Goal: Information Seeking & Learning: Learn about a topic

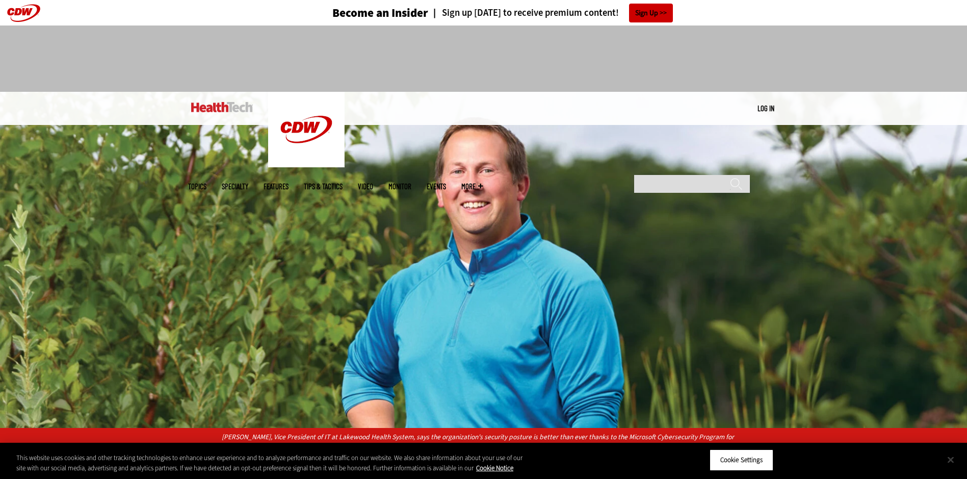
click at [952, 460] on button "Close" at bounding box center [950, 459] width 22 height 22
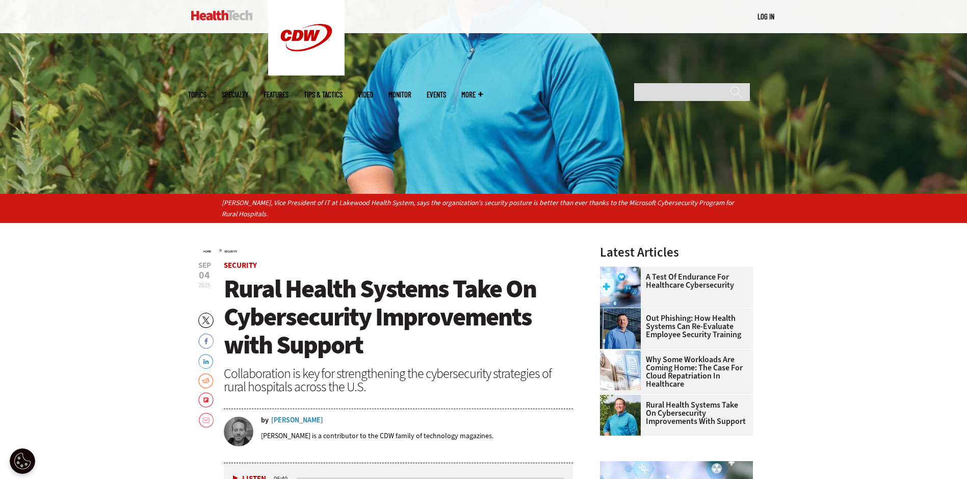
scroll to position [255, 0]
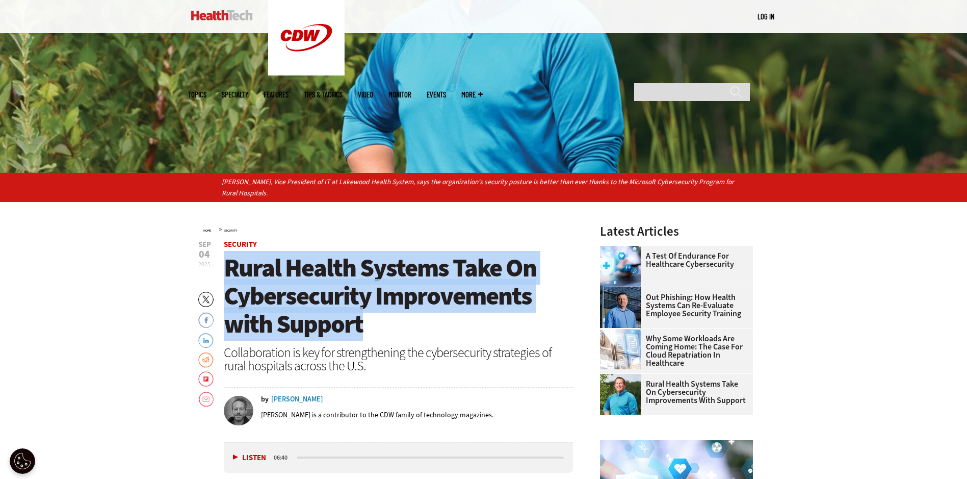
drag, startPoint x: 390, startPoint y: 323, endPoint x: 227, endPoint y: 263, distance: 173.9
click at [227, 263] on h1 "Rural Health Systems Take On Cybersecurity Improvements with Support" at bounding box center [399, 296] width 350 height 84
copy span "Rural Health Systems Take On Cybersecurity Improvements with Support"
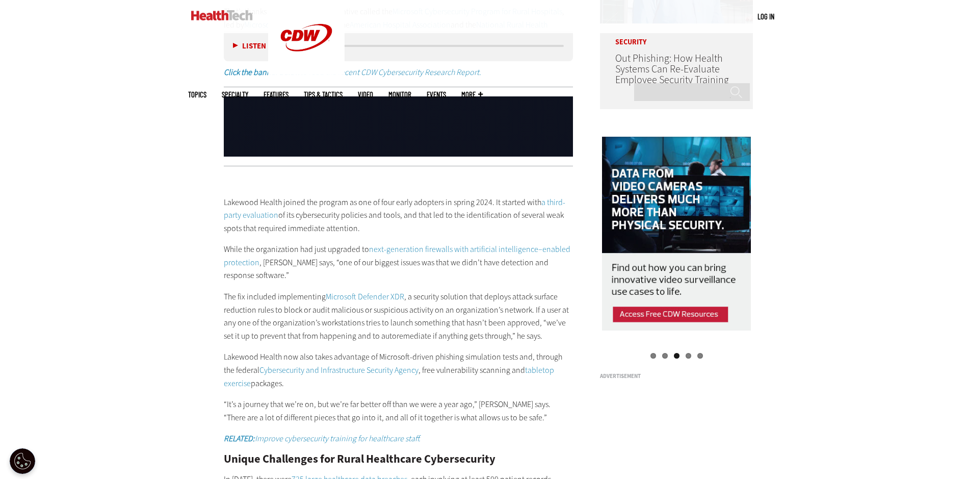
scroll to position [1019, 0]
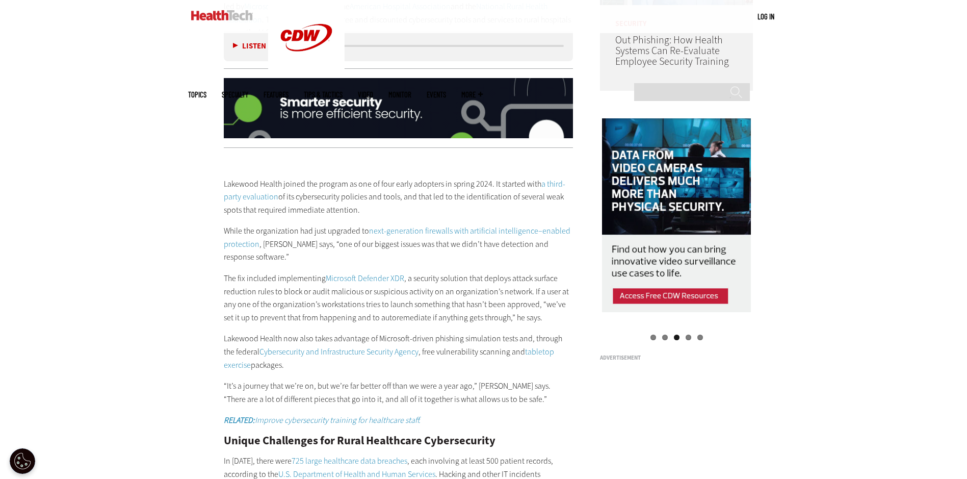
drag, startPoint x: 384, startPoint y: 182, endPoint x: 220, endPoint y: 158, distance: 166.4
copy p "Lakewood Health joined the program as one of four early adopters in spring 2024…"
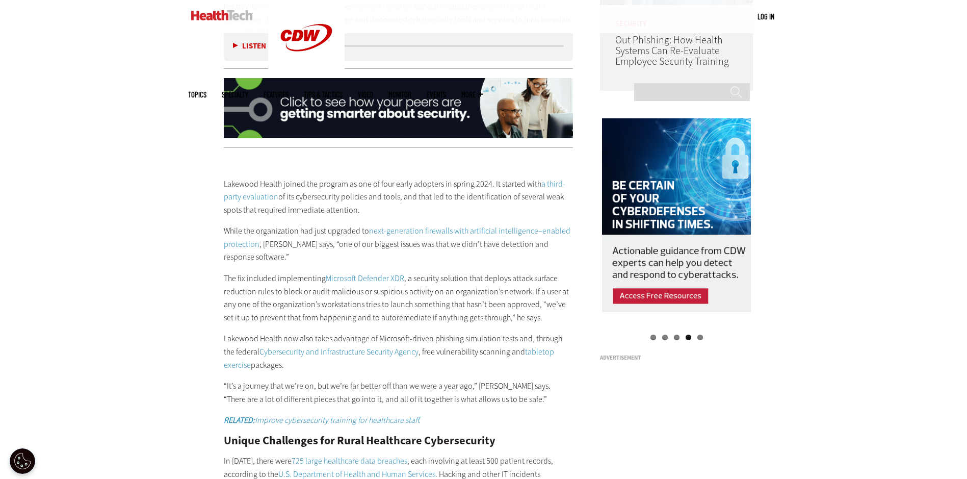
click at [228, 288] on p "The fix included implementing Microsoft Defender XDR , a security solution that…" at bounding box center [399, 298] width 350 height 52
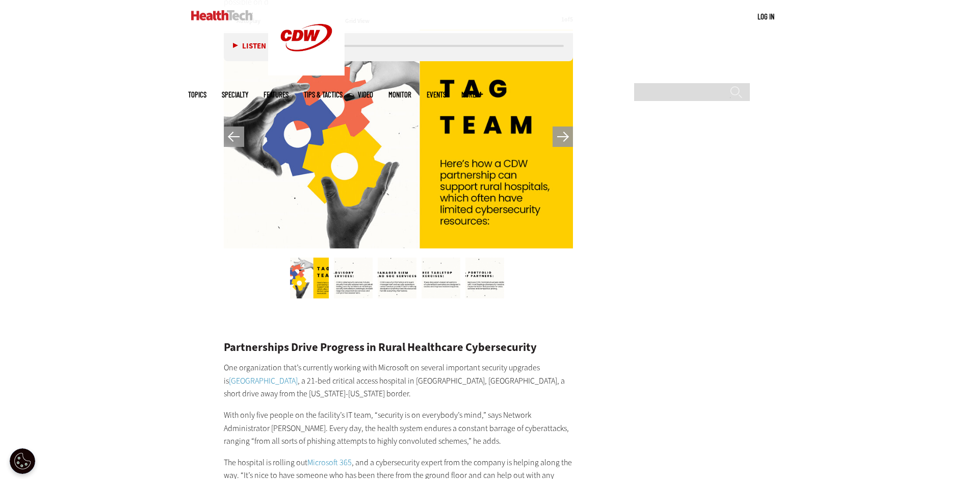
scroll to position [1784, 0]
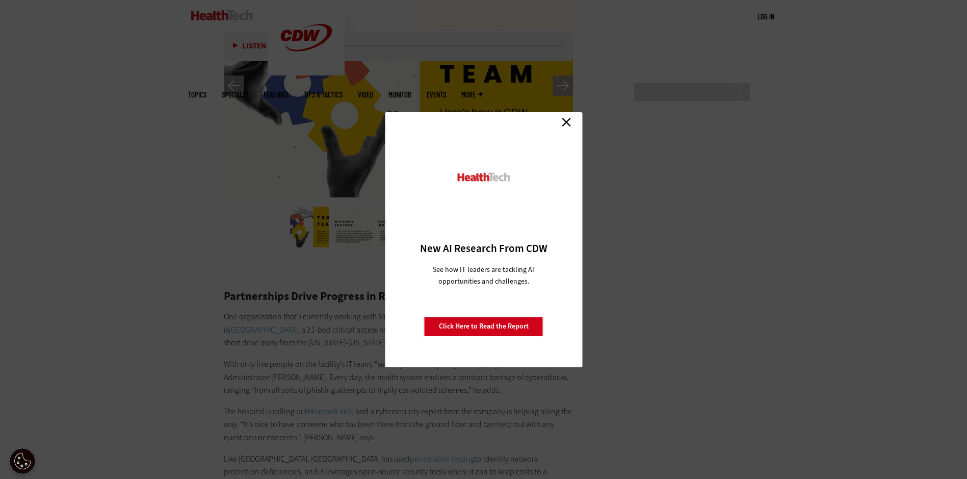
click at [568, 128] on link "Close" at bounding box center [566, 122] width 15 height 15
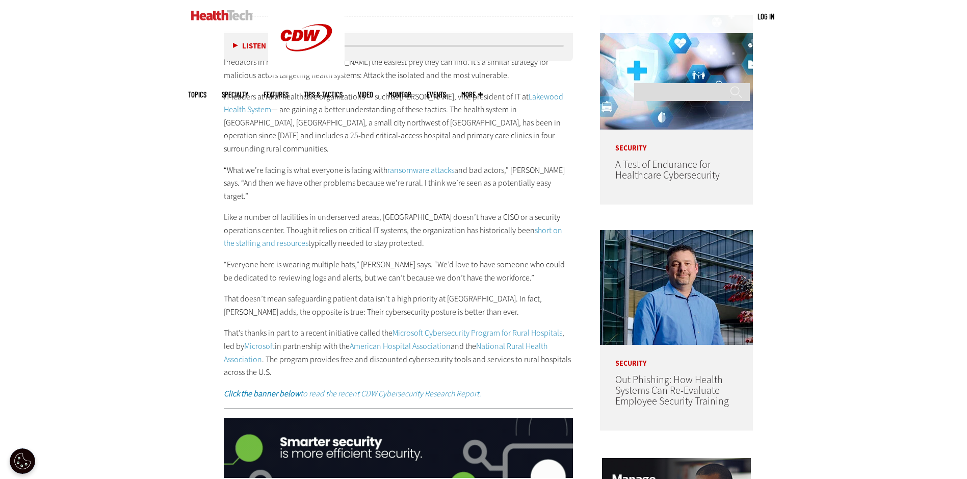
scroll to position [662, 0]
